Goal: Entertainment & Leisure: Browse casually

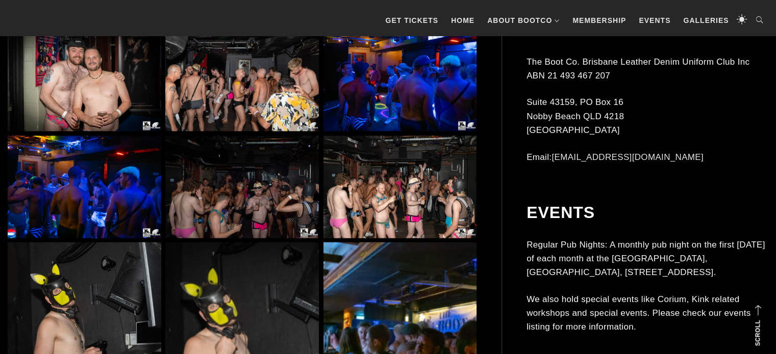
scroll to position [1586, 0]
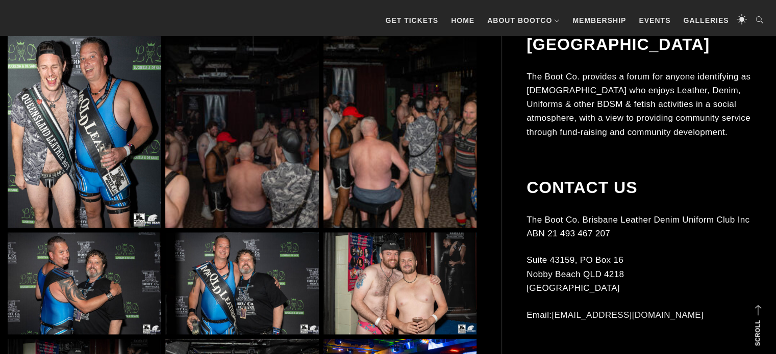
click at [378, 270] on img at bounding box center [400, 284] width 154 height 103
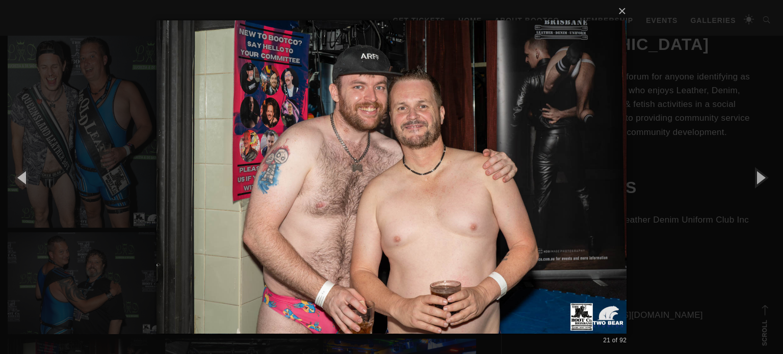
click at [713, 265] on div "× 21 of 92 Loading..." at bounding box center [391, 177] width 783 height 354
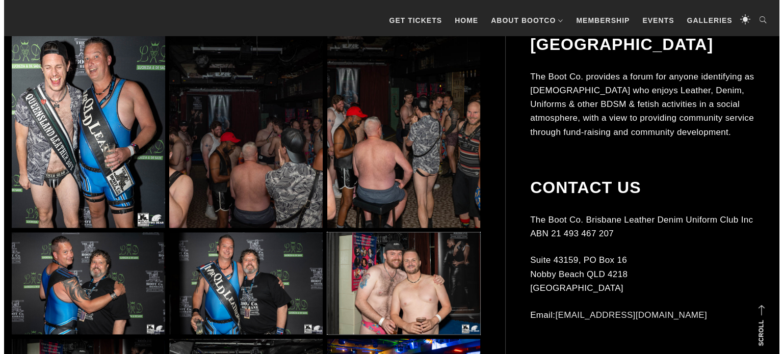
scroll to position [1896, 0]
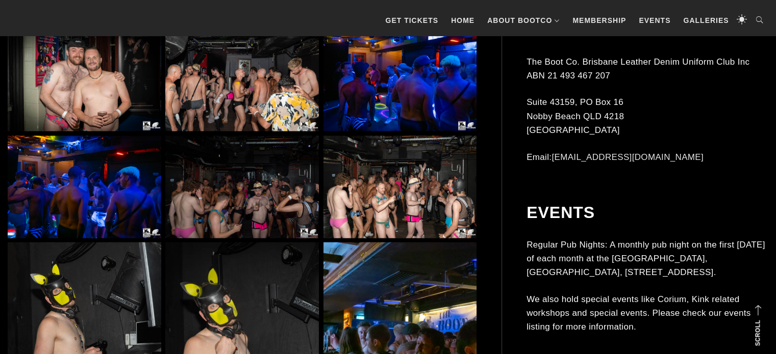
click at [207, 79] on img at bounding box center [242, 80] width 154 height 103
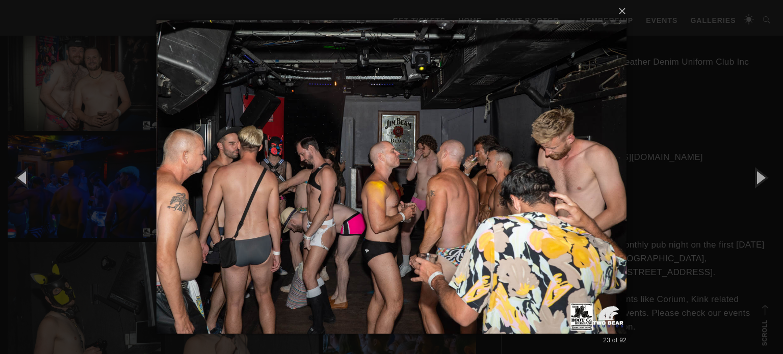
click at [767, 266] on div "× 23 of 92 Loading..." at bounding box center [391, 177] width 783 height 354
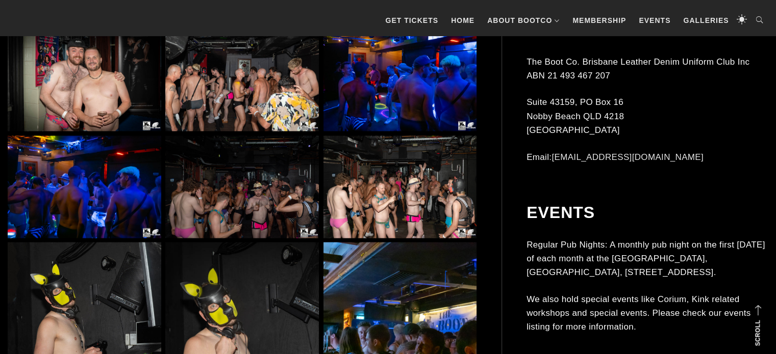
click at [411, 205] on img at bounding box center [400, 187] width 154 height 103
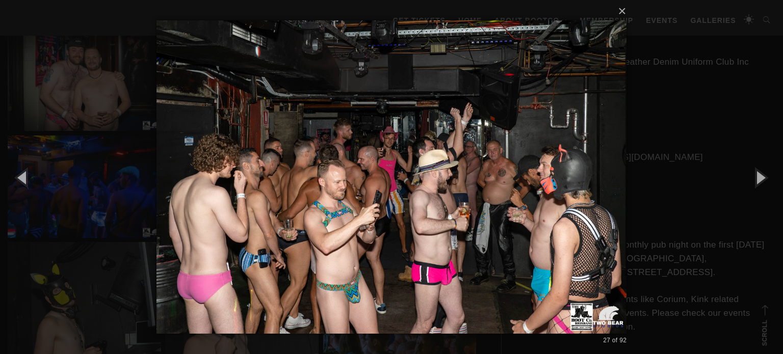
click at [771, 271] on div "× 27 of 92 Loading..." at bounding box center [391, 177] width 783 height 354
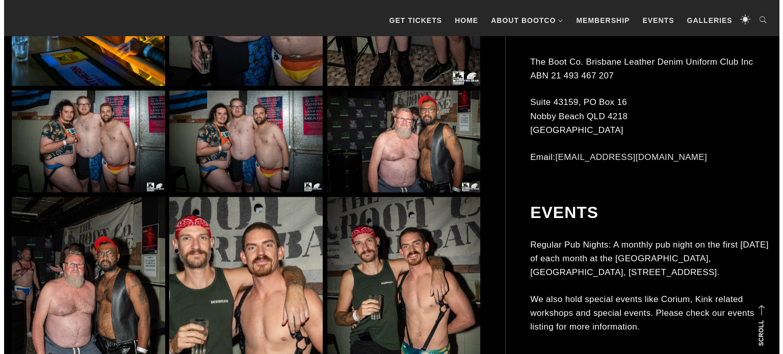
scroll to position [2826, 0]
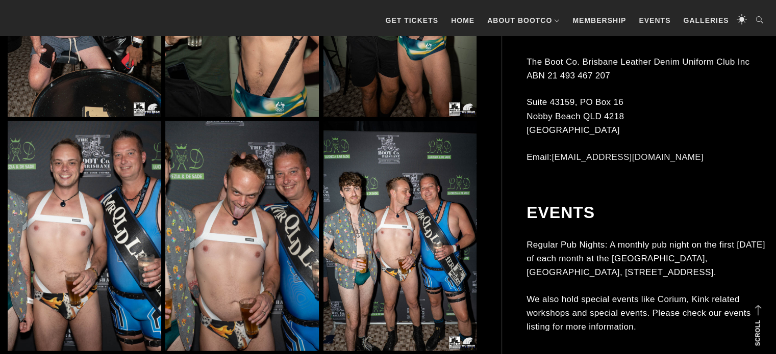
click at [275, 87] on img at bounding box center [242, 2] width 154 height 230
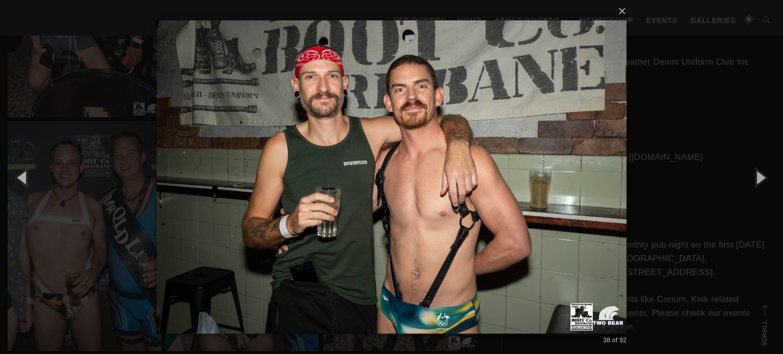
click at [775, 250] on div "× 38 of 92 Loading..." at bounding box center [391, 177] width 783 height 354
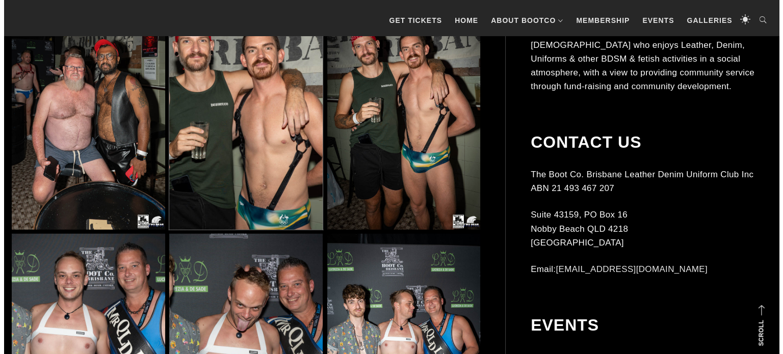
scroll to position [3024, 0]
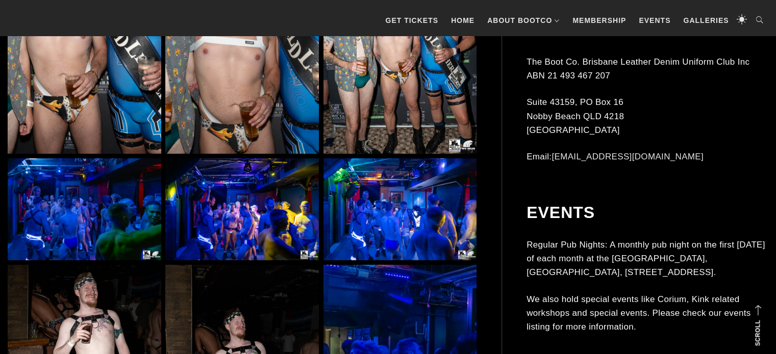
click at [191, 74] on img at bounding box center [242, 39] width 154 height 230
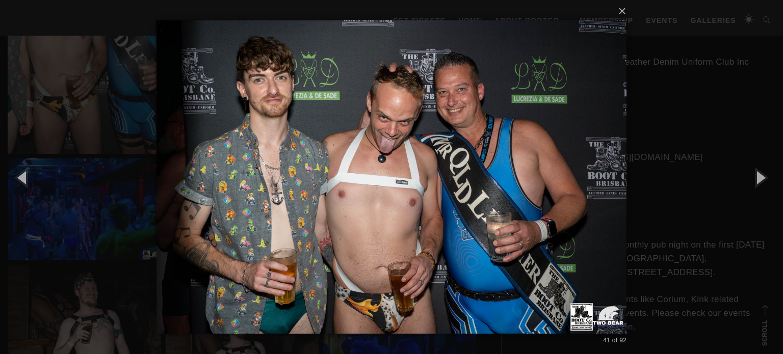
click at [710, 122] on div "× 41 of 92 Loading..." at bounding box center [391, 177] width 783 height 354
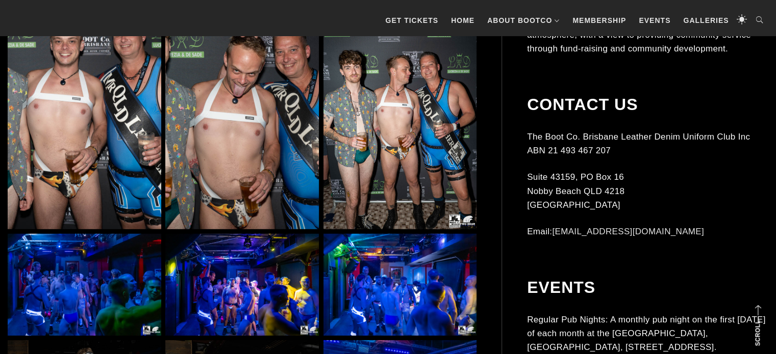
scroll to position [2948, 0]
click at [392, 117] on img at bounding box center [400, 114] width 154 height 230
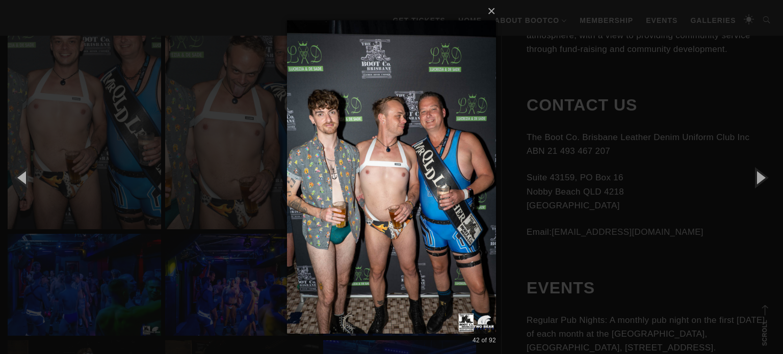
click at [775, 261] on div "× 42 of 92 Loading..." at bounding box center [391, 177] width 783 height 354
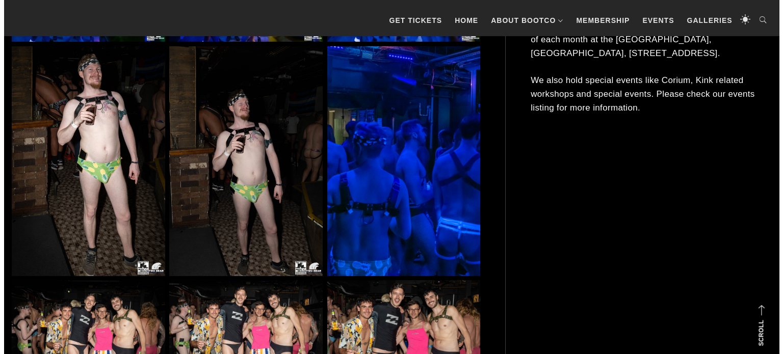
scroll to position [3258, 0]
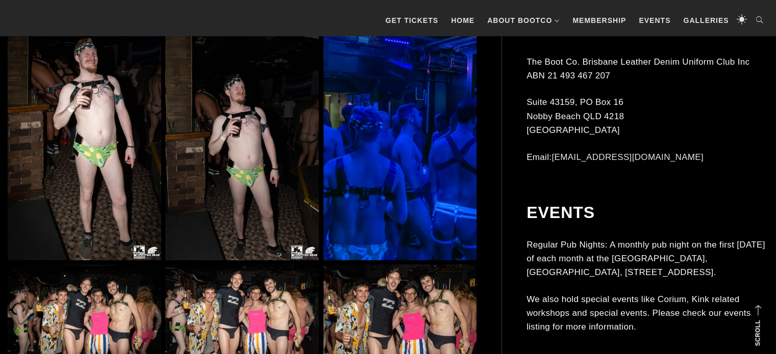
click at [274, 153] on img at bounding box center [242, 146] width 154 height 230
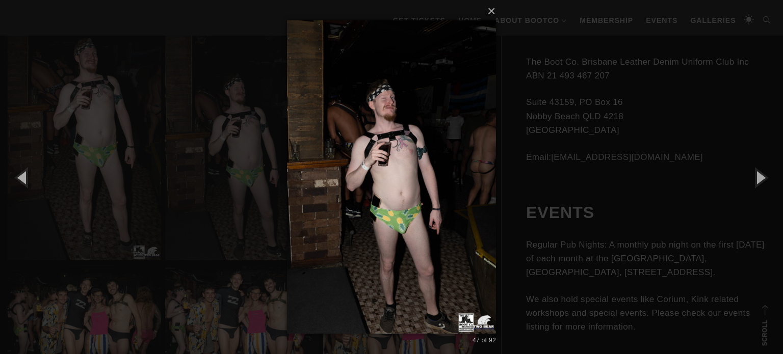
click at [650, 207] on div "× 47 of 92 Loading..." at bounding box center [391, 177] width 783 height 354
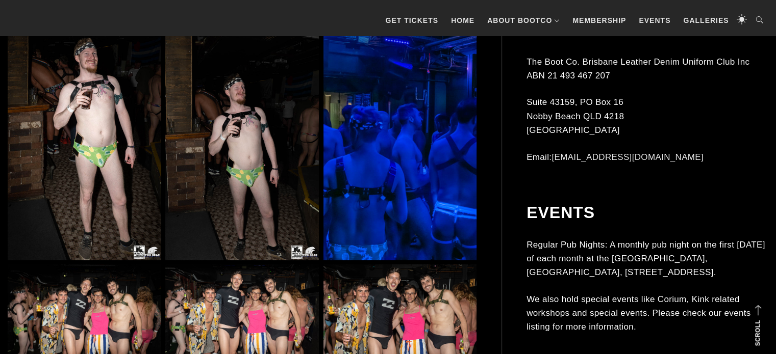
click at [257, 307] on img at bounding box center [242, 316] width 154 height 103
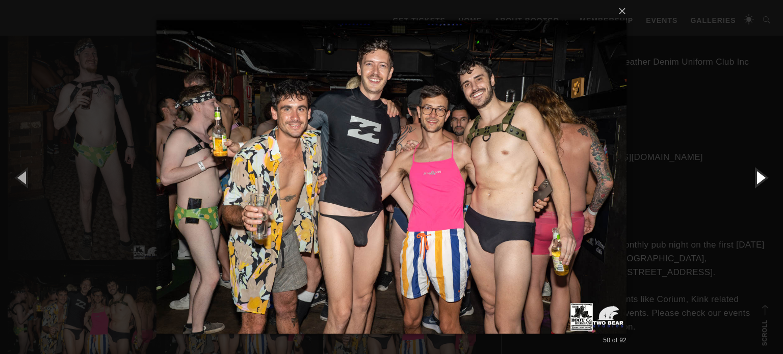
click at [773, 185] on button "button" at bounding box center [761, 177] width 46 height 56
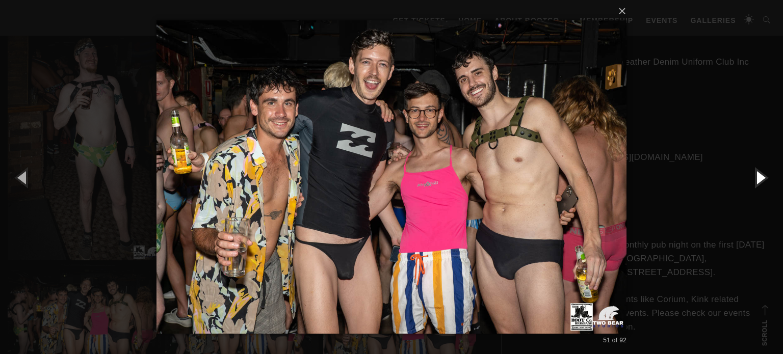
click at [773, 185] on button "button" at bounding box center [761, 177] width 46 height 56
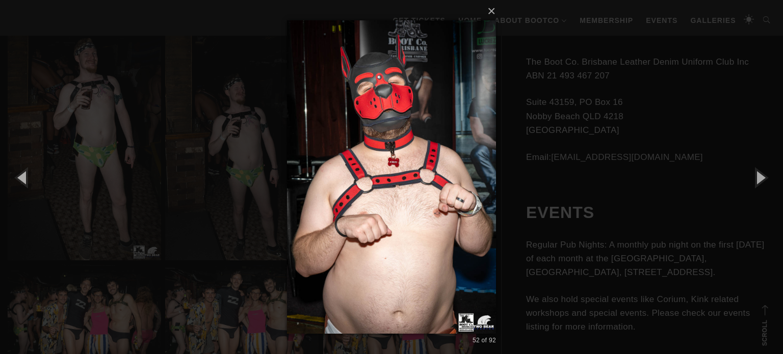
click at [757, 144] on div "× 52 of 92 Loading..." at bounding box center [391, 177] width 783 height 354
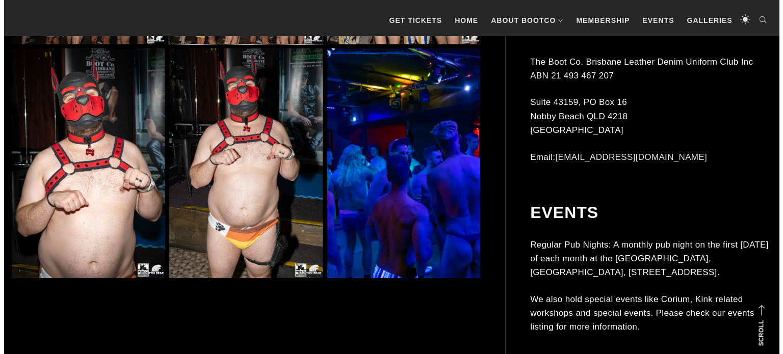
scroll to position [3891, 0]
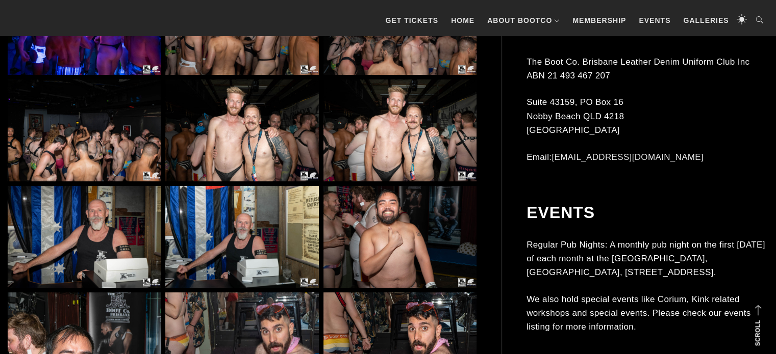
click at [261, 59] on img at bounding box center [242, 24] width 154 height 103
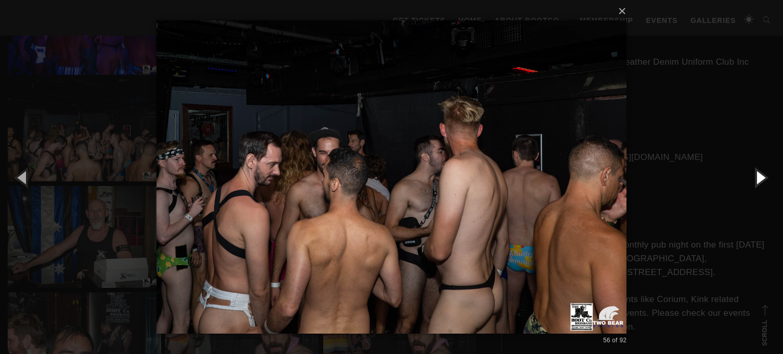
click at [762, 180] on button "button" at bounding box center [761, 177] width 46 height 56
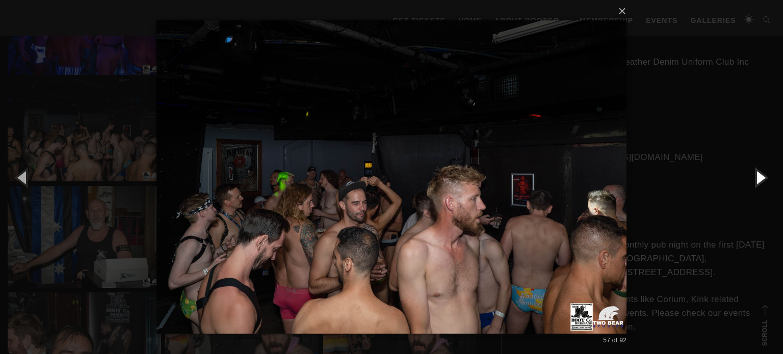
click at [762, 180] on button "button" at bounding box center [761, 177] width 46 height 56
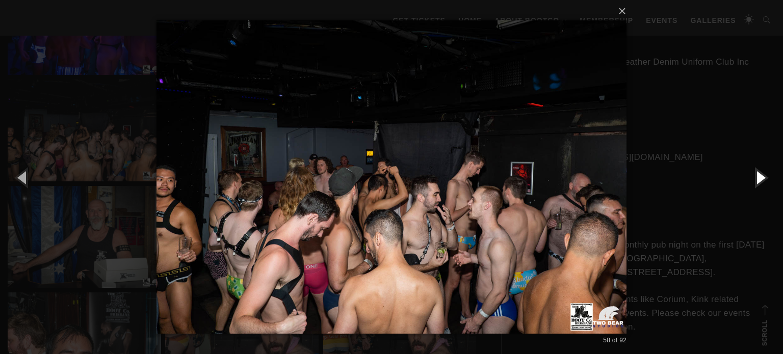
click at [762, 180] on button "button" at bounding box center [761, 177] width 46 height 56
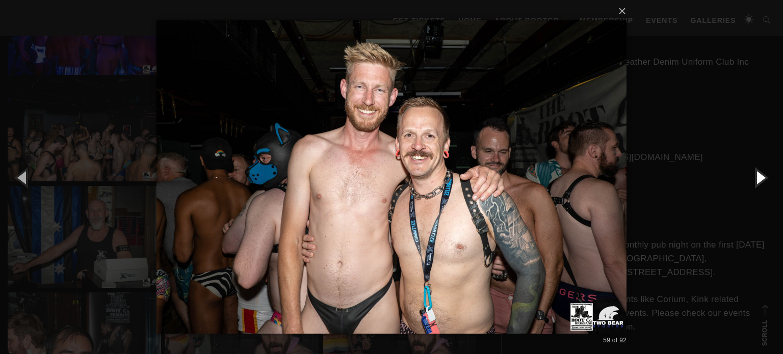
click at [762, 180] on button "button" at bounding box center [761, 177] width 46 height 56
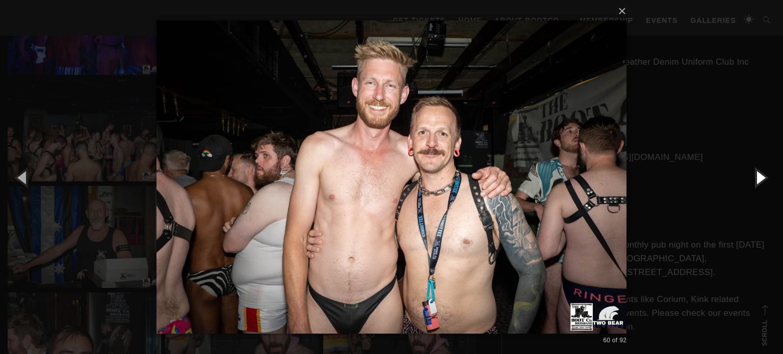
click at [762, 180] on button "button" at bounding box center [761, 177] width 46 height 56
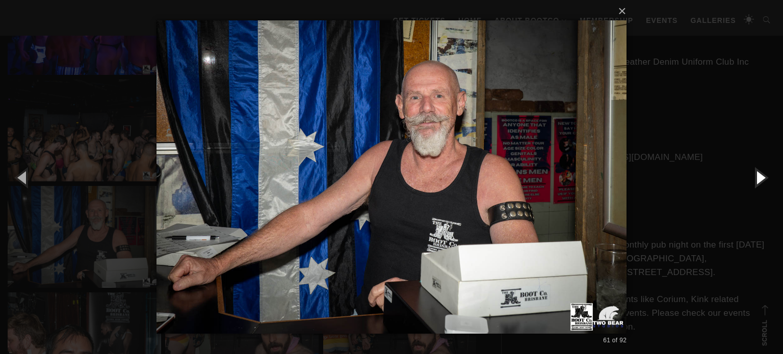
click at [762, 180] on button "button" at bounding box center [761, 177] width 46 height 56
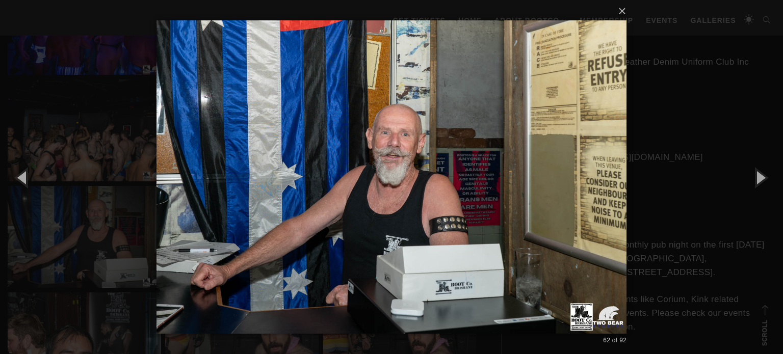
click at [763, 129] on div "× 62 of 92 Loading..." at bounding box center [391, 177] width 783 height 354
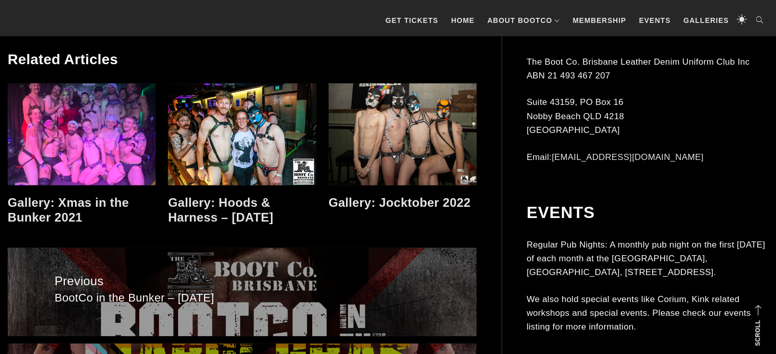
scroll to position [6258, 0]
